Goal: Task Accomplishment & Management: Manage account settings

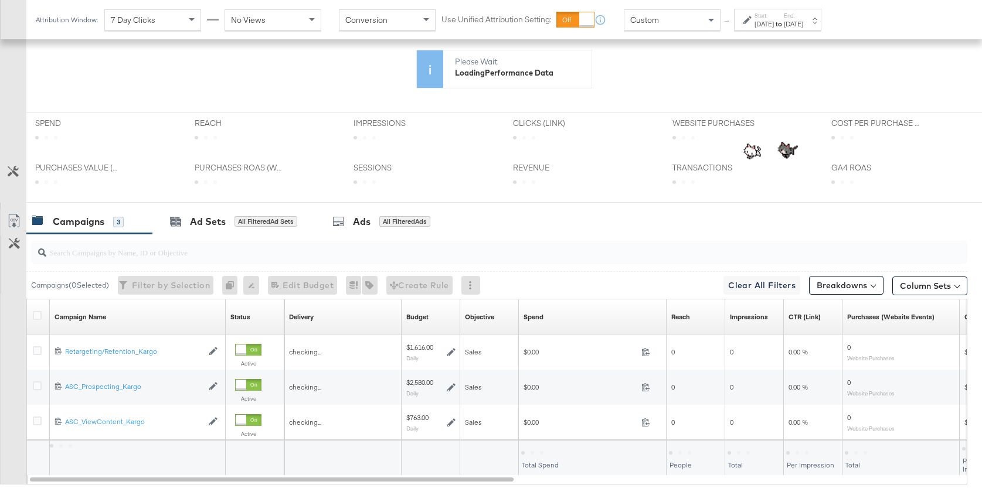
scroll to position [372, 0]
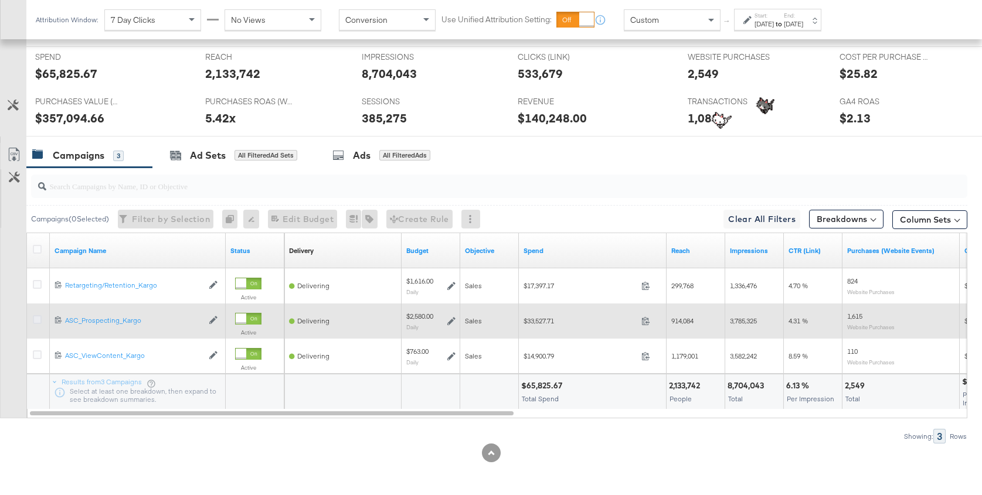
click at [34, 321] on icon at bounding box center [37, 319] width 9 height 9
click at [0, 0] on input "checkbox" at bounding box center [0, 0] width 0 height 0
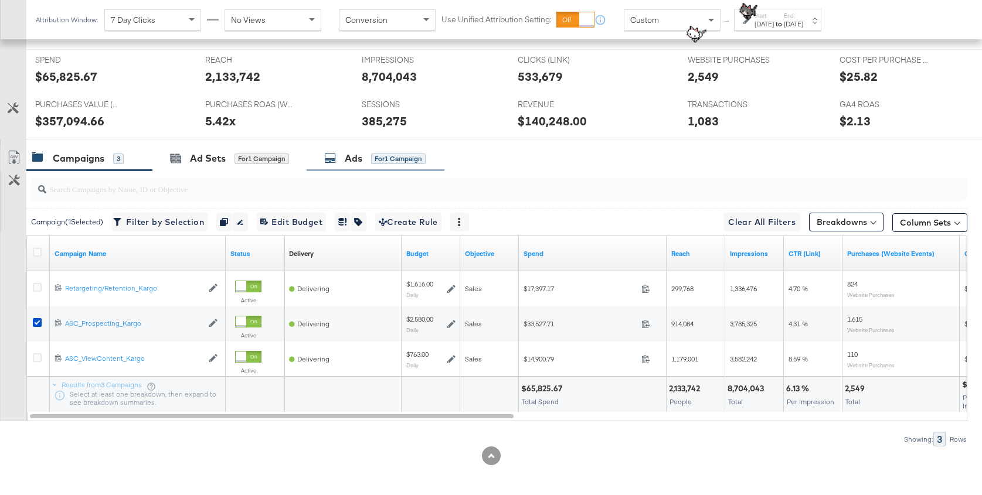
click at [371, 152] on div "Ads for 1 Campaign" at bounding box center [374, 158] width 101 height 13
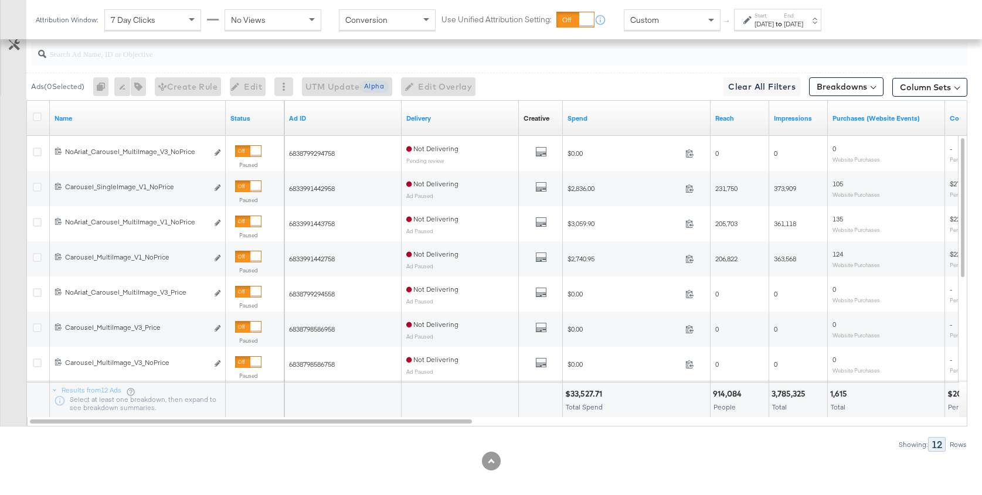
scroll to position [623, 0]
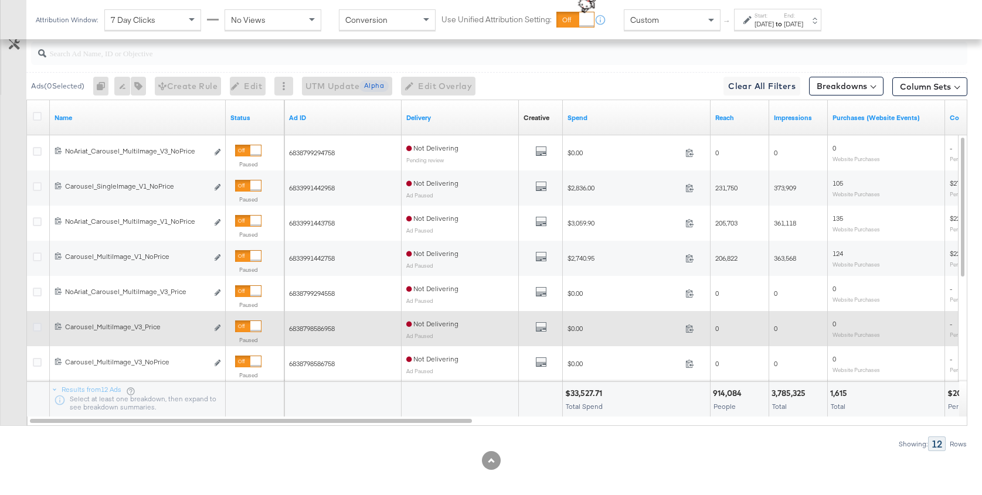
click at [38, 325] on icon at bounding box center [37, 327] width 9 height 9
click at [0, 0] on input "checkbox" at bounding box center [0, 0] width 0 height 0
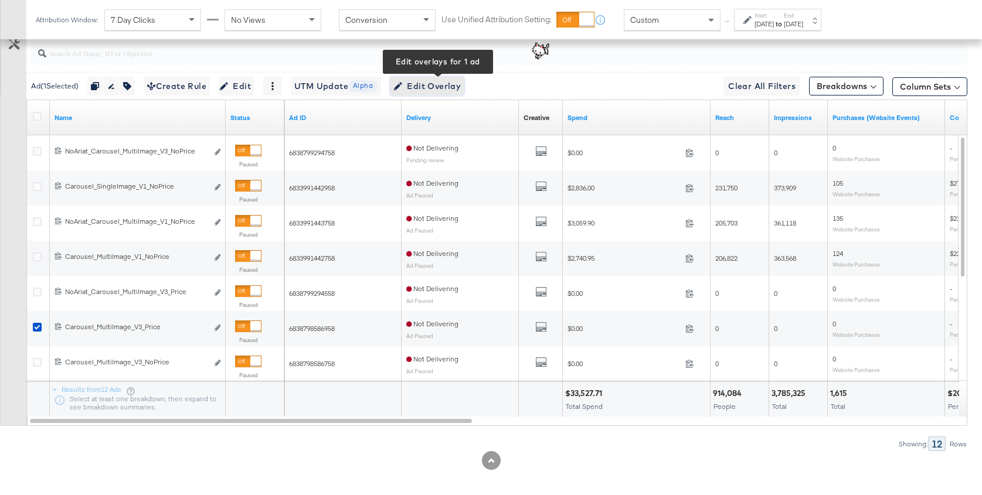
click at [431, 86] on span "Edit Overlay Edit overlays for 1 ad" at bounding box center [426, 86] width 67 height 15
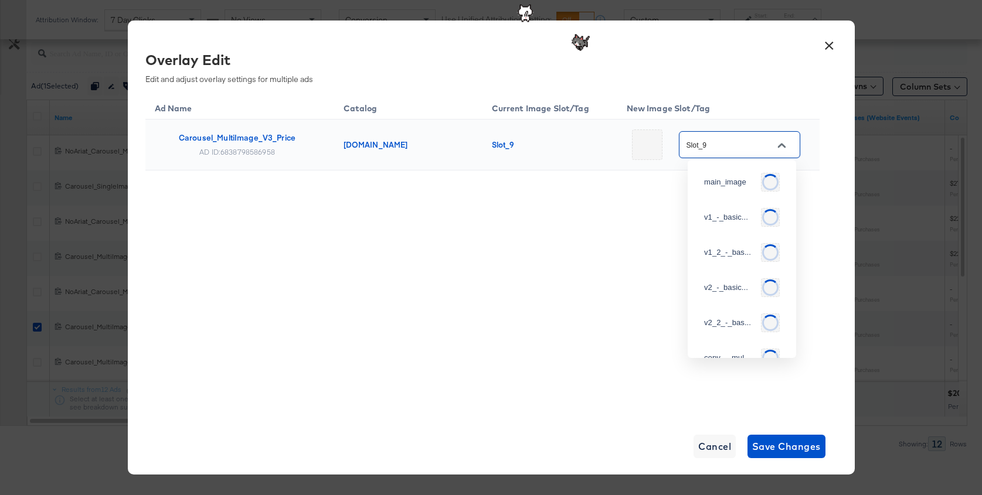
click at [741, 145] on input "Slot_9" at bounding box center [730, 144] width 93 height 13
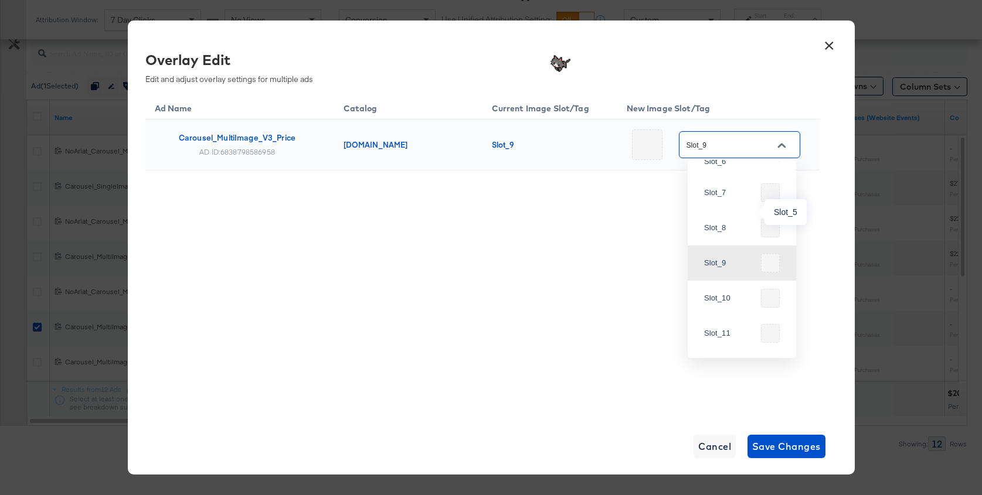
scroll to position [392, 0]
click at [740, 142] on div "Slot_5" at bounding box center [739, 136] width 70 height 12
type input "Slot_5"
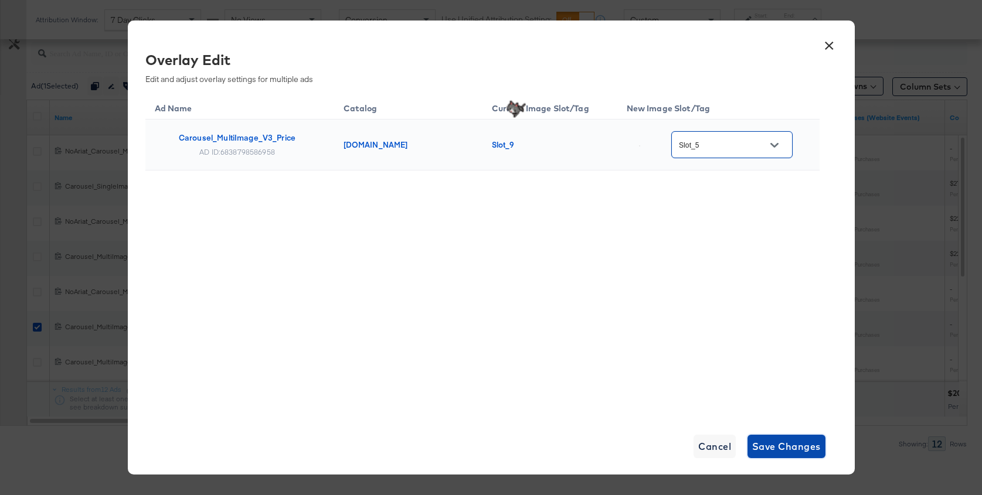
click at [795, 442] on span "Save Changes" at bounding box center [786, 447] width 69 height 16
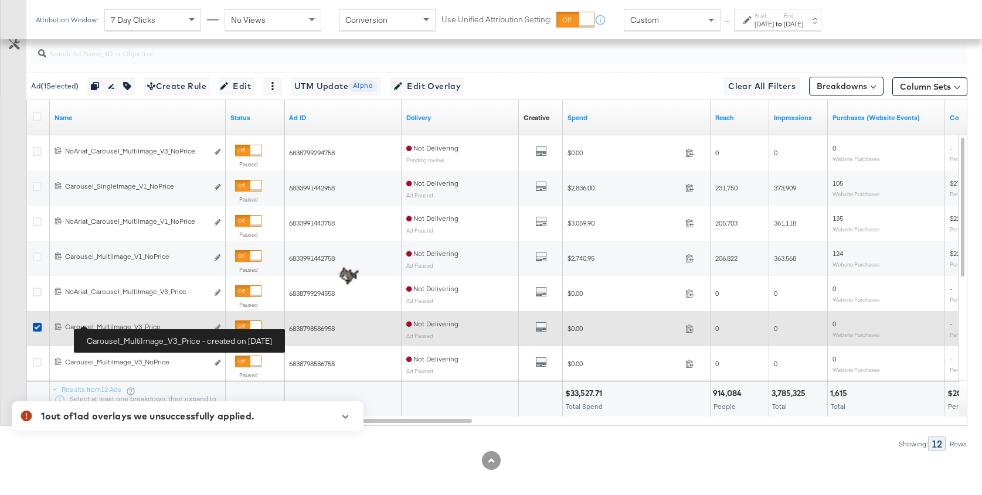
click at [95, 324] on div "Carousel_MultiImage_V3_Price Carousel_MultiImage_V3_Price" at bounding box center [136, 327] width 142 height 9
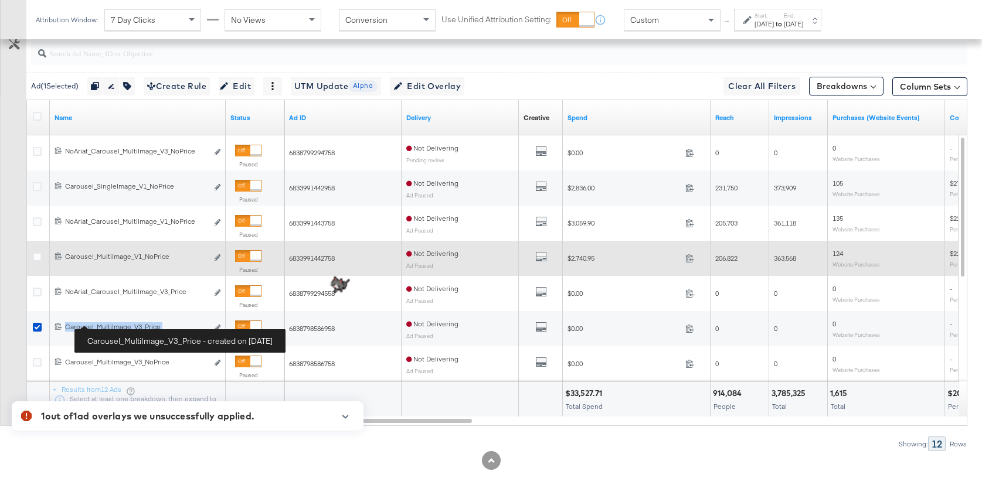
copy span "Carousel_MultiImage_V3_Price Edit ad"
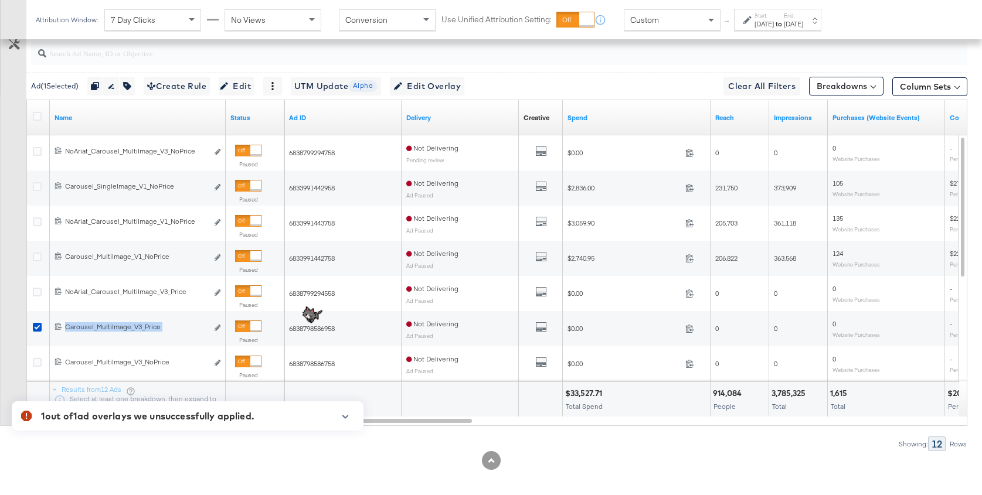
click at [326, 328] on img at bounding box center [311, 315] width 29 height 29
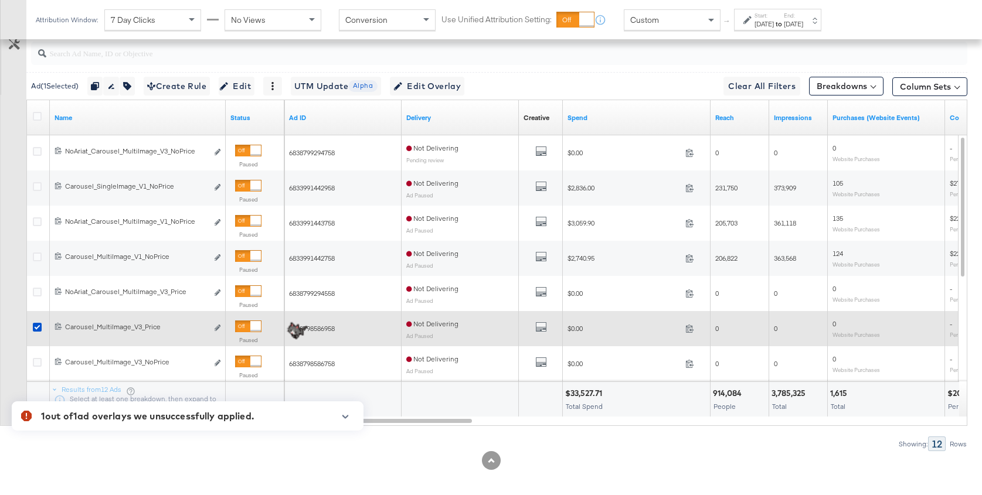
click at [328, 324] on span "6838798586958" at bounding box center [312, 328] width 46 height 9
copy span "6838798586958"
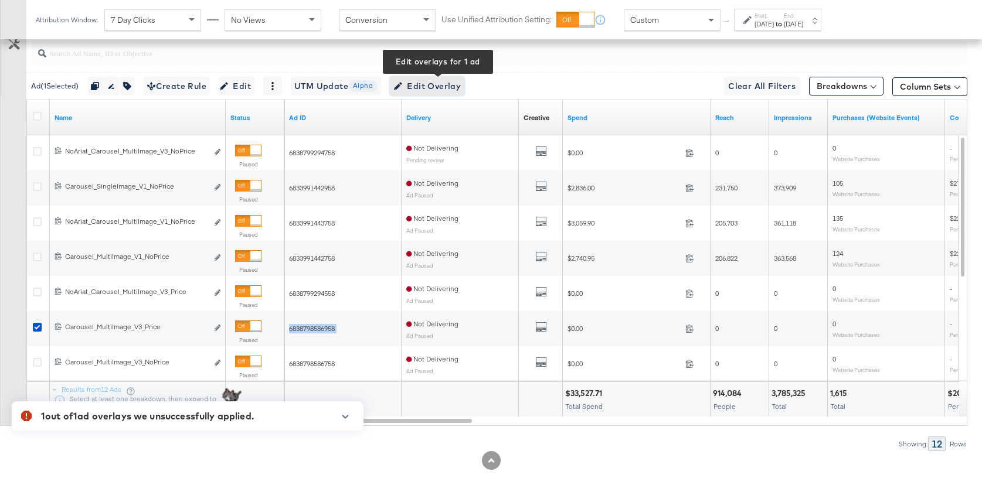
click at [436, 82] on span "Edit Overlay Edit overlays for 1 ad" at bounding box center [426, 86] width 67 height 15
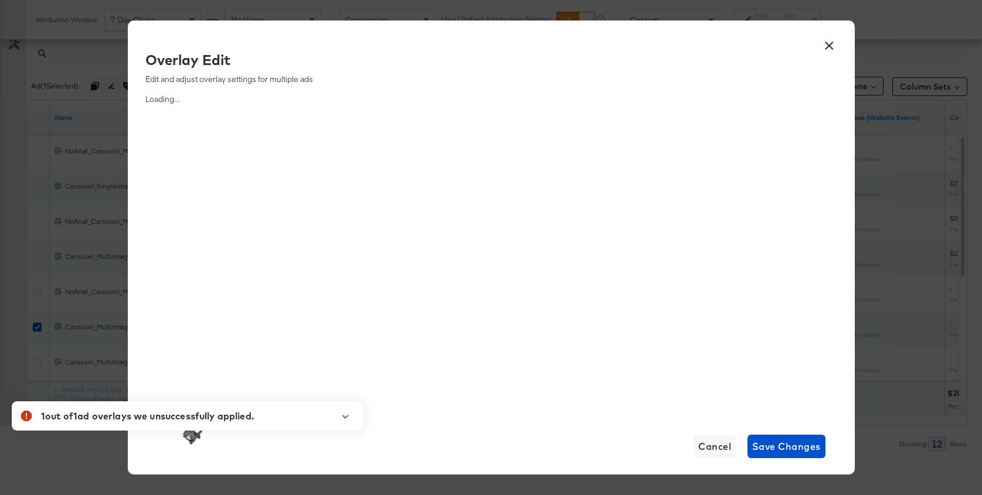
click at [181, 416] on div "1 out of 1 ad overlays we unsuccessfully applied." at bounding box center [147, 416] width 213 height 14
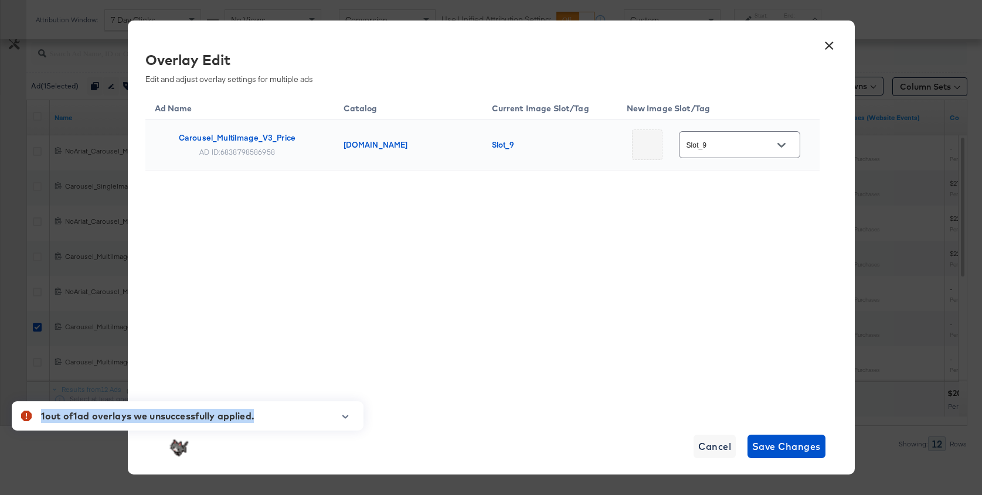
copy body "1 out of 1 ad overlays we unsuccessfully applied. Review the following ad overl…"
click at [731, 147] on input "Slot_9" at bounding box center [730, 144] width 93 height 13
